Goal: Information Seeking & Learning: Learn about a topic

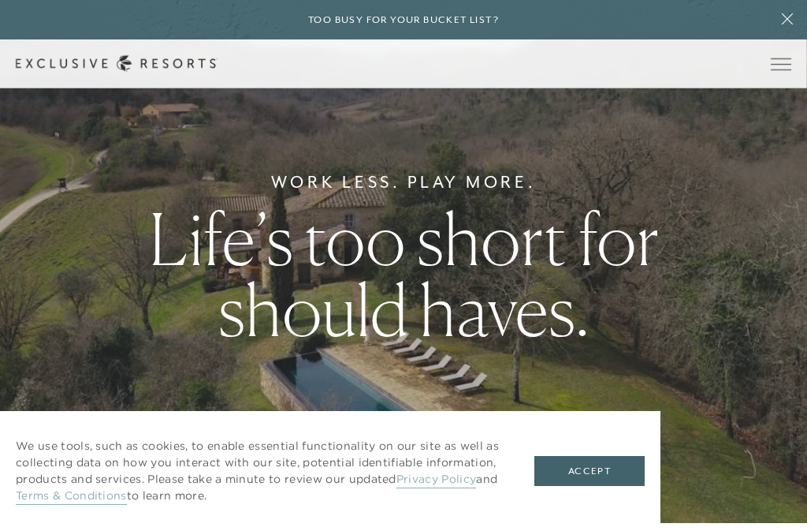
scroll to position [9, 0]
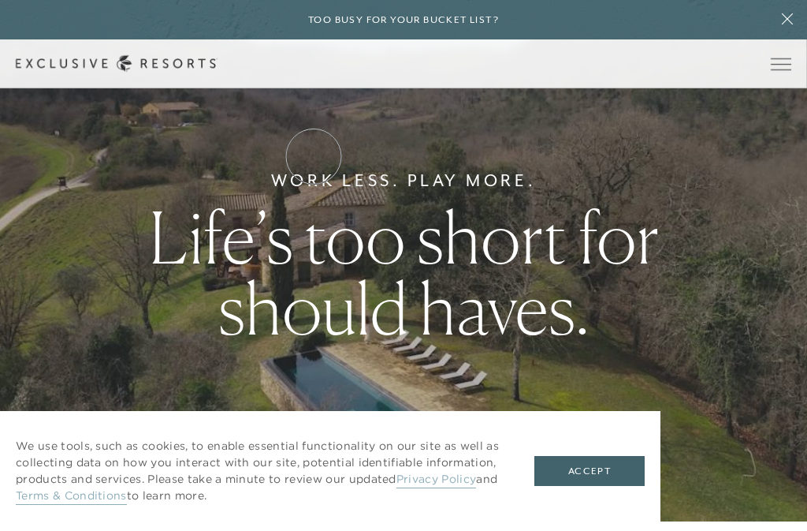
click at [0, 0] on link "Residence Collection" at bounding box center [0, 0] width 0 height 0
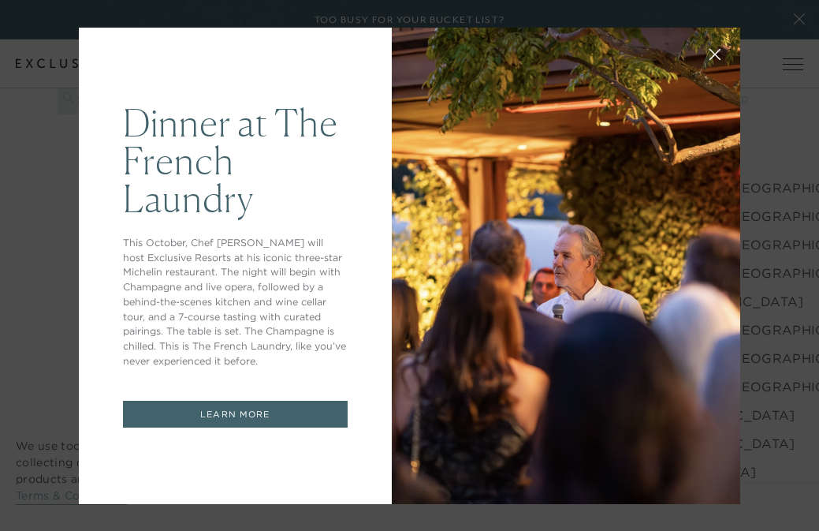
click at [709, 50] on icon at bounding box center [715, 54] width 12 height 12
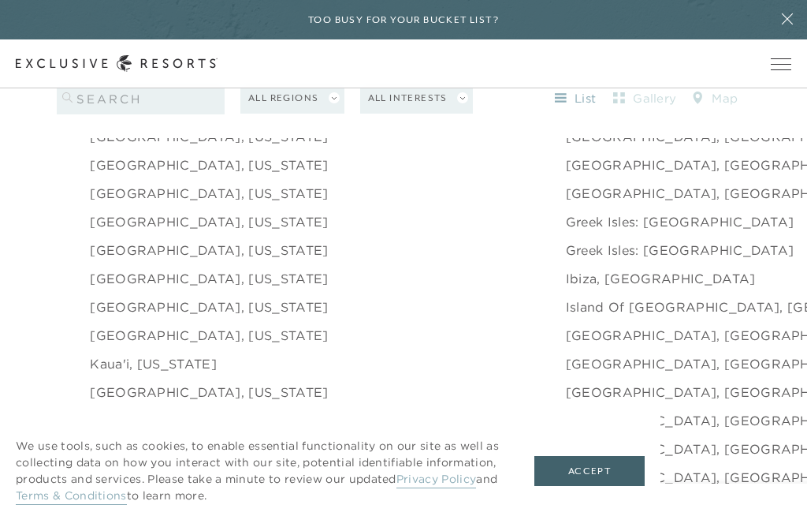
scroll to position [1713, 0]
click at [597, 468] on button "Accept" at bounding box center [589, 471] width 110 height 30
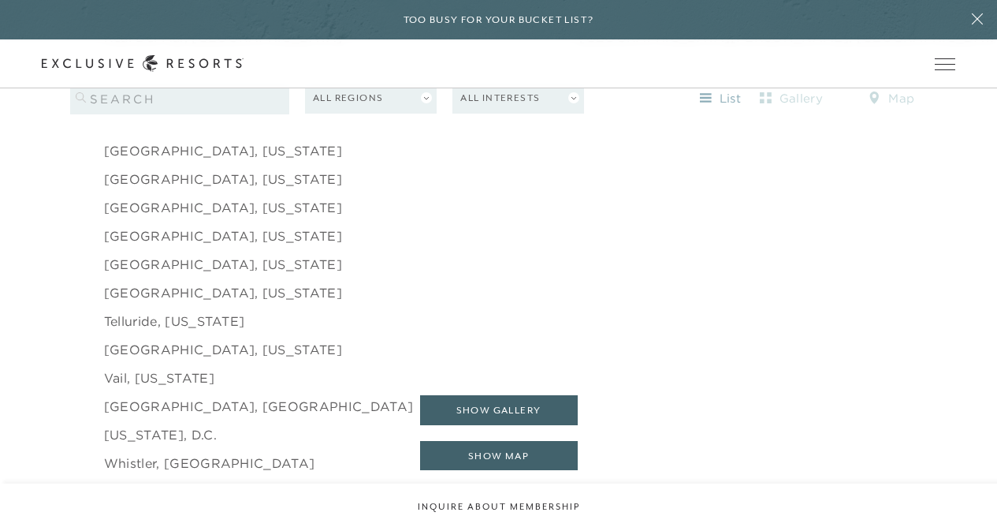
scroll to position [2471, 0]
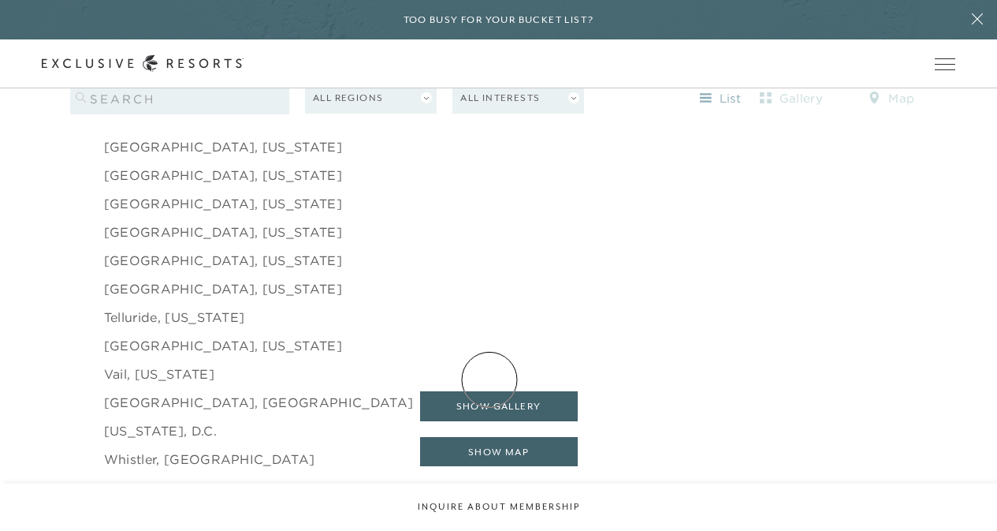
click at [490, 391] on button "show gallery" at bounding box center [499, 406] width 158 height 30
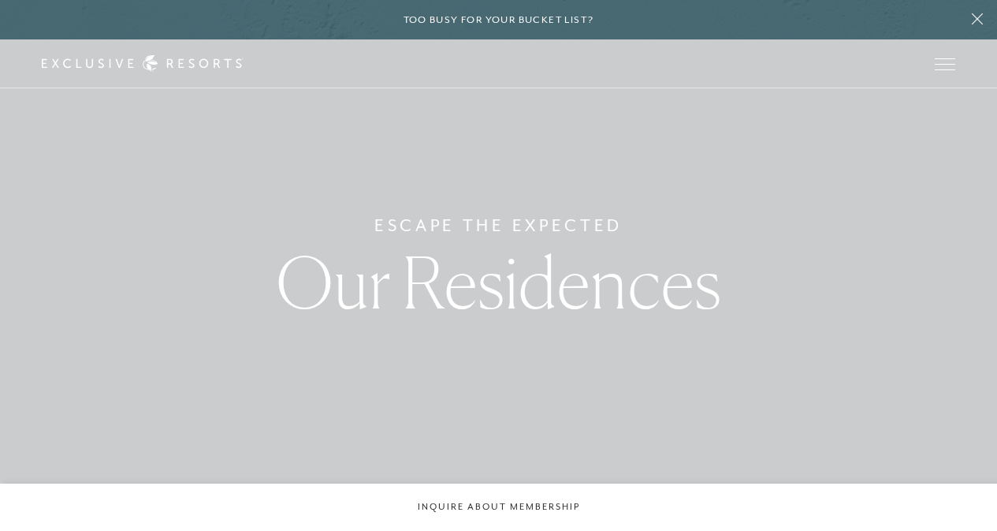
scroll to position [0, 0]
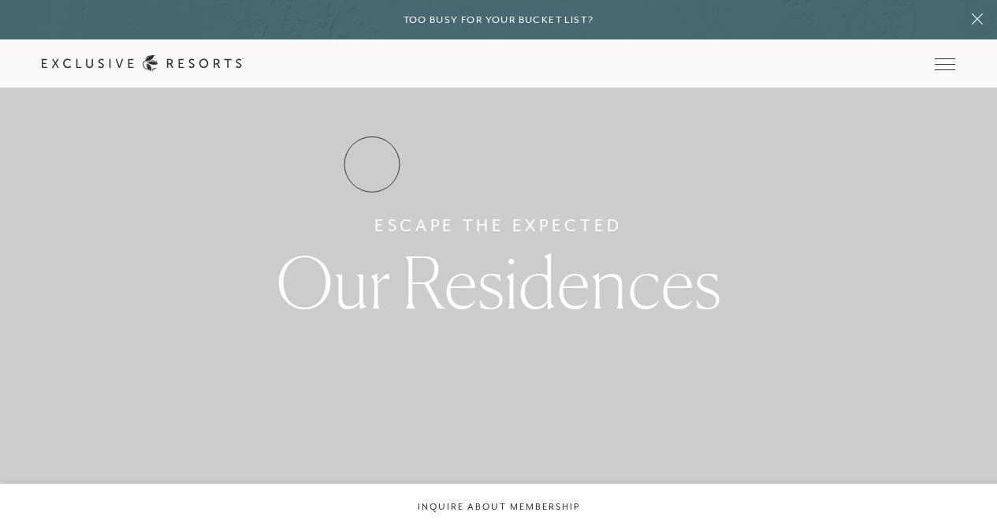
click at [0, 0] on link "Residence Collection" at bounding box center [0, 0] width 0 height 0
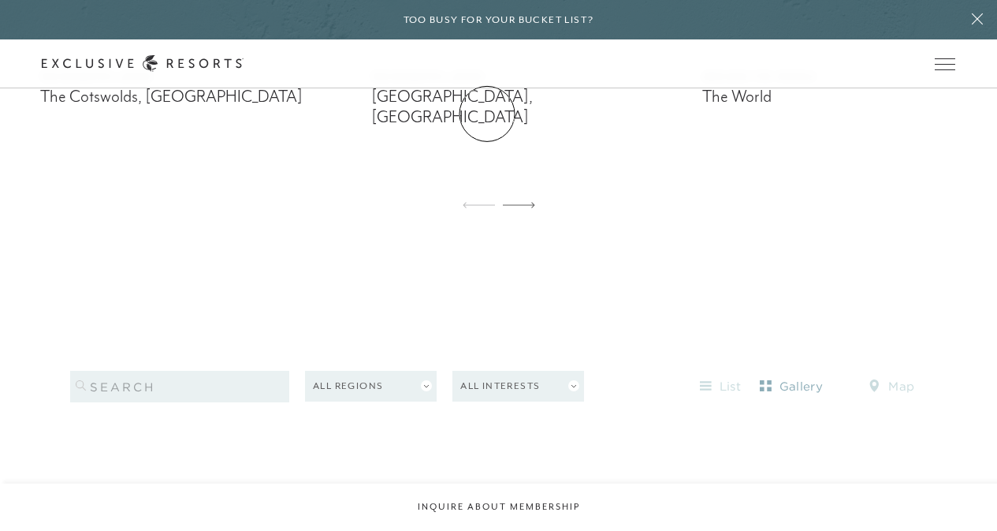
scroll to position [1227, 0]
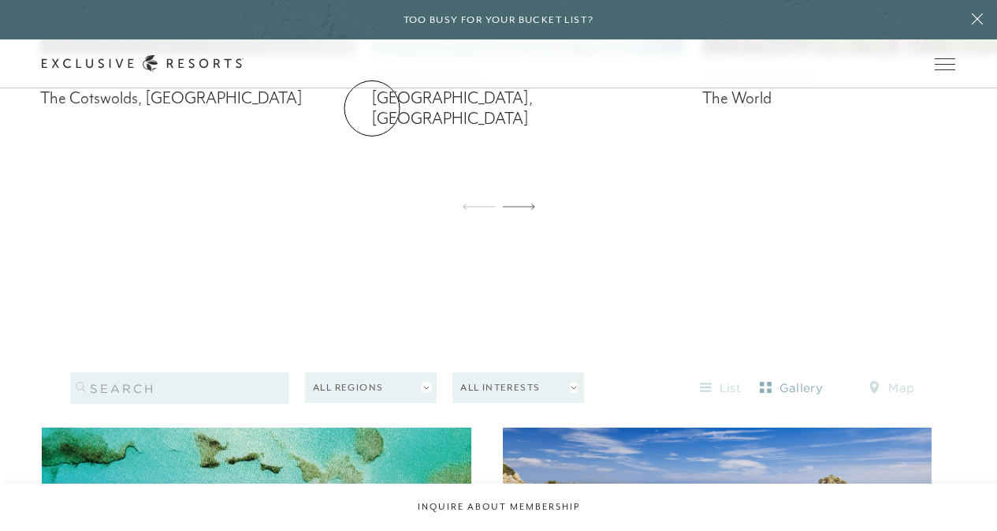
click at [0, 0] on link "The Collection" at bounding box center [0, 0] width 0 height 0
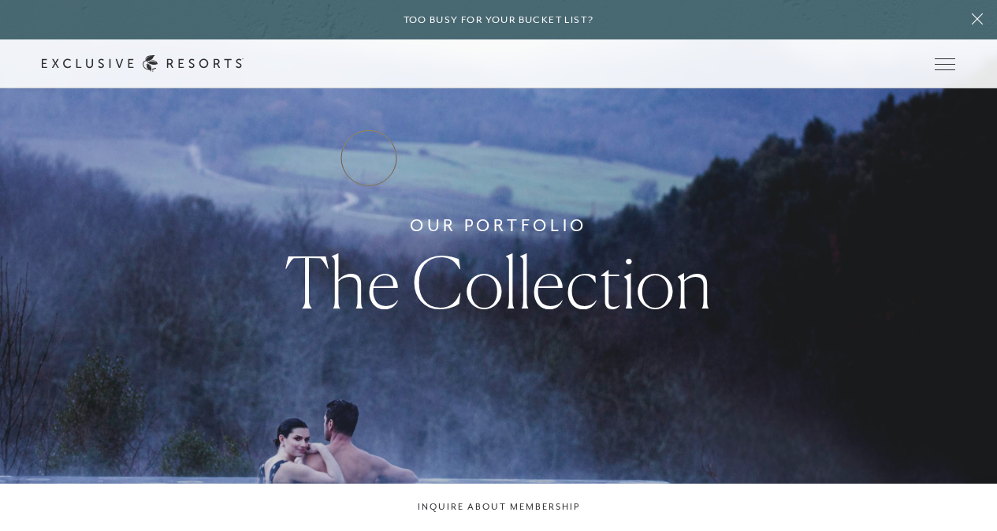
click at [0, 0] on link "Residence Collection" at bounding box center [0, 0] width 0 height 0
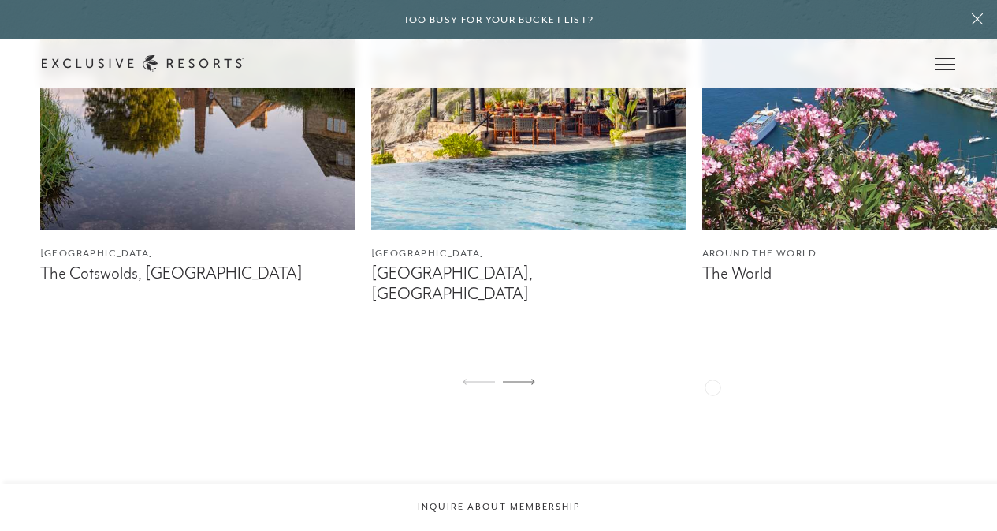
scroll to position [1060, 0]
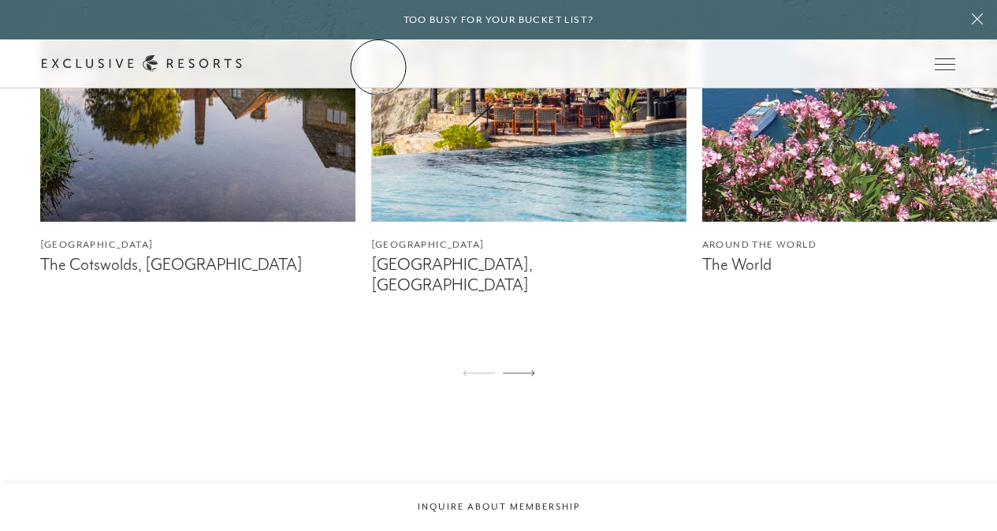
click at [0, 0] on link "The Collection" at bounding box center [0, 0] width 0 height 0
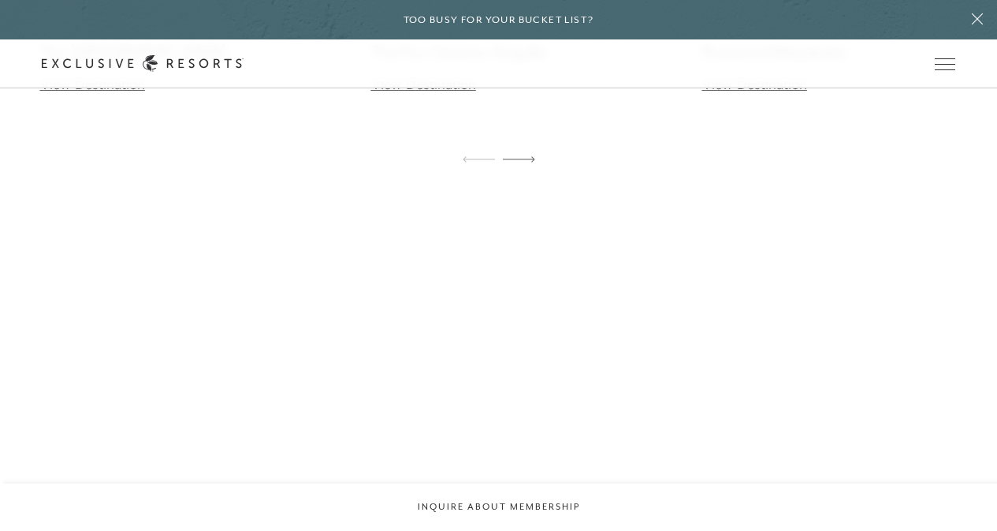
scroll to position [5332, 0]
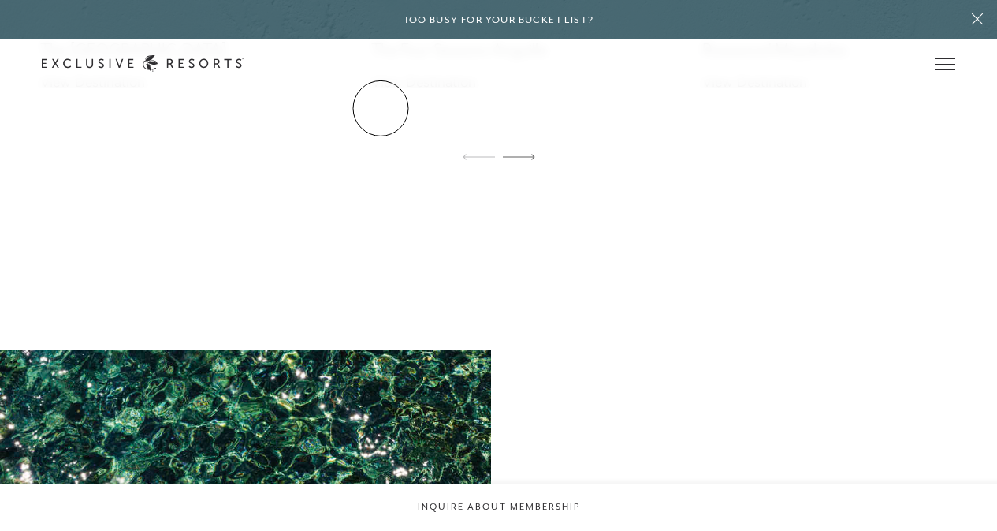
click at [0, 0] on link "Residence Collection" at bounding box center [0, 0] width 0 height 0
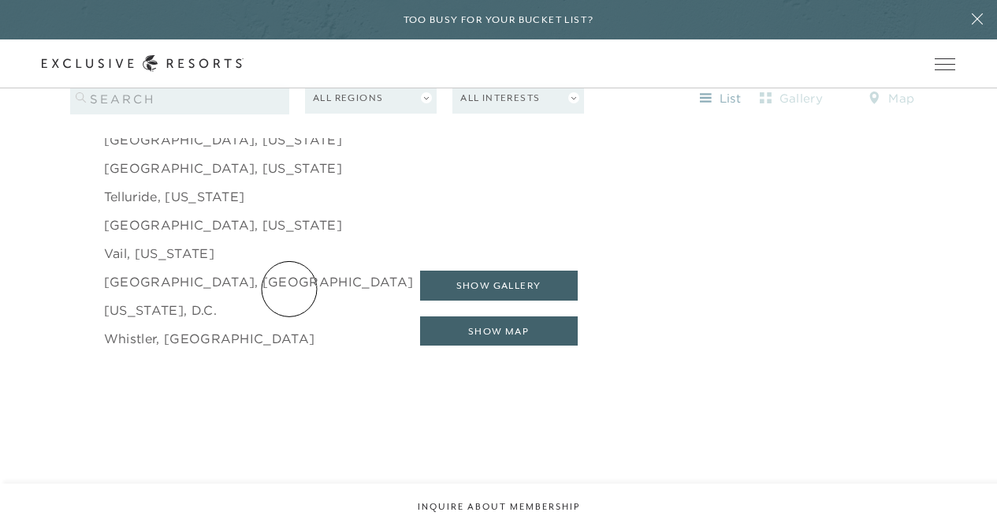
scroll to position [2593, 0]
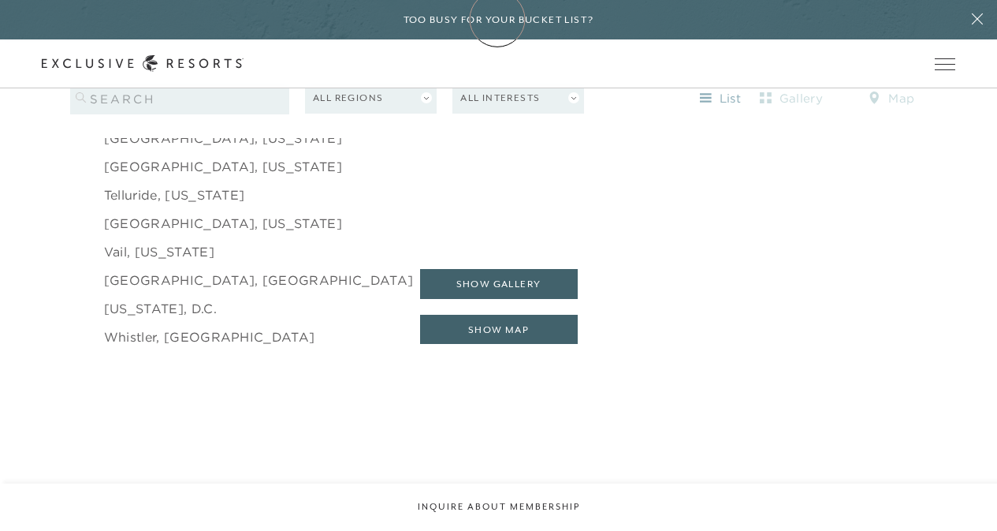
click at [497, 19] on h6 "Too busy for your bucket list?" at bounding box center [499, 20] width 191 height 15
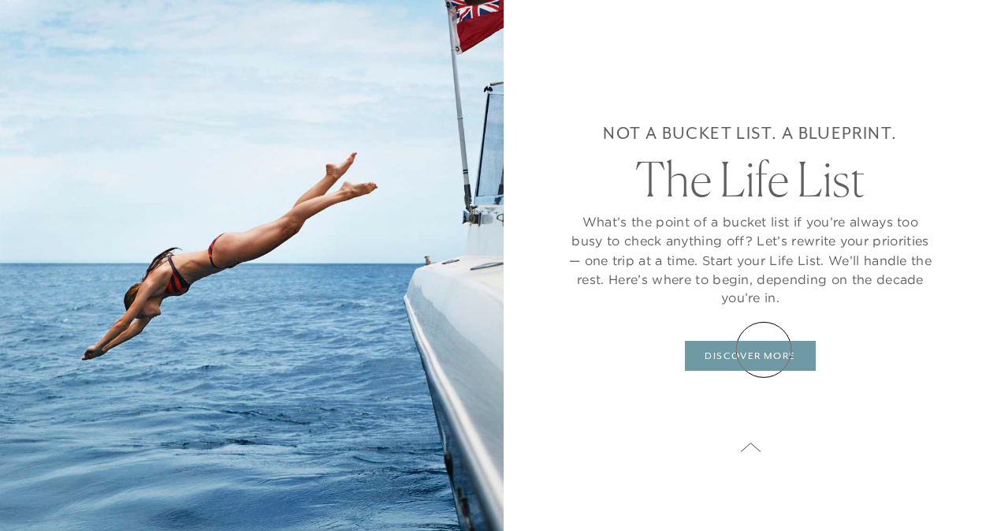
click at [764, 349] on link "DISCOVER MORE" at bounding box center [750, 356] width 130 height 30
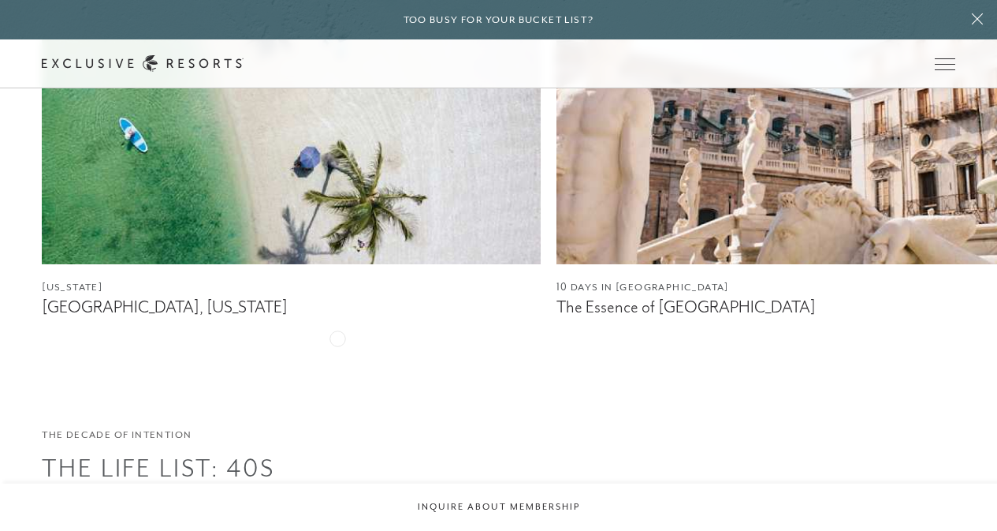
scroll to position [2001, 0]
